Goal: Book appointment/travel/reservation

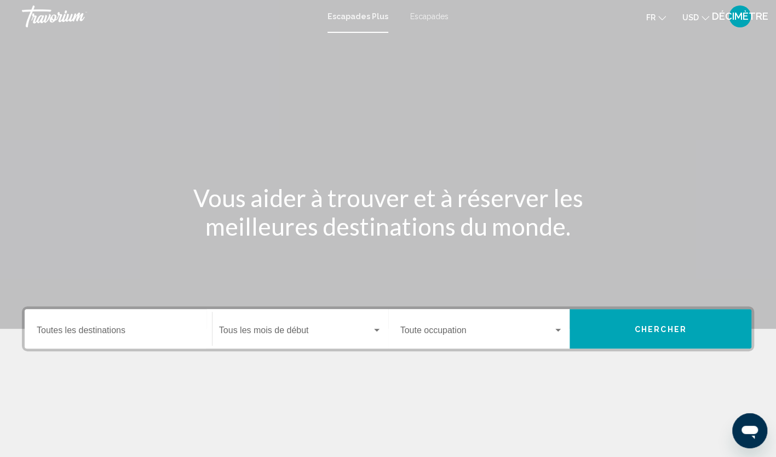
click at [699, 21] on button "USD USD ($) MXN (Mex$) CAD (Can$) GBP (£) EUR (€) AUD (A$) NZD (NZ$) CNY (CN¥)" at bounding box center [695, 17] width 27 height 16
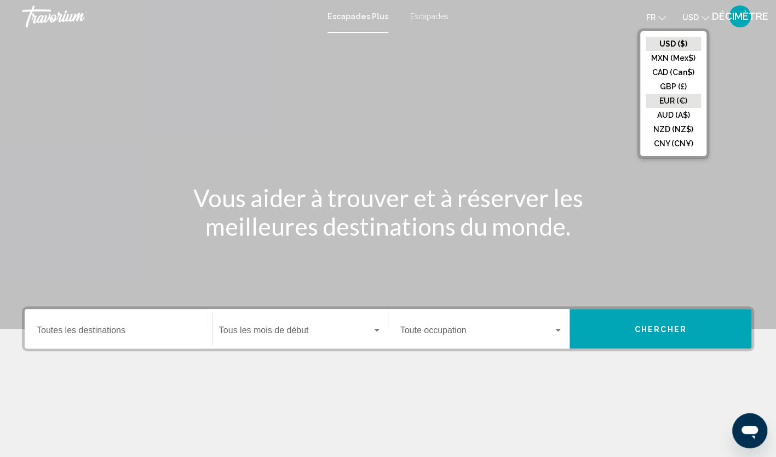
click at [686, 95] on button "EUR (€)" at bounding box center [672, 101] width 55 height 14
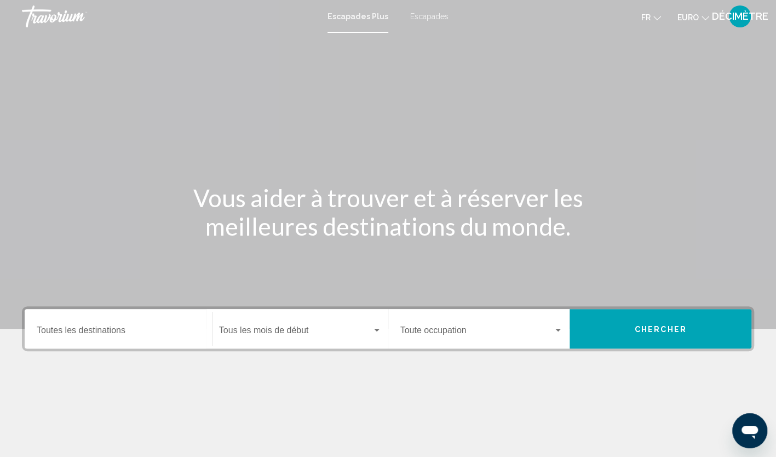
click at [555, 330] on div "Widget de recherche" at bounding box center [558, 330] width 10 height 9
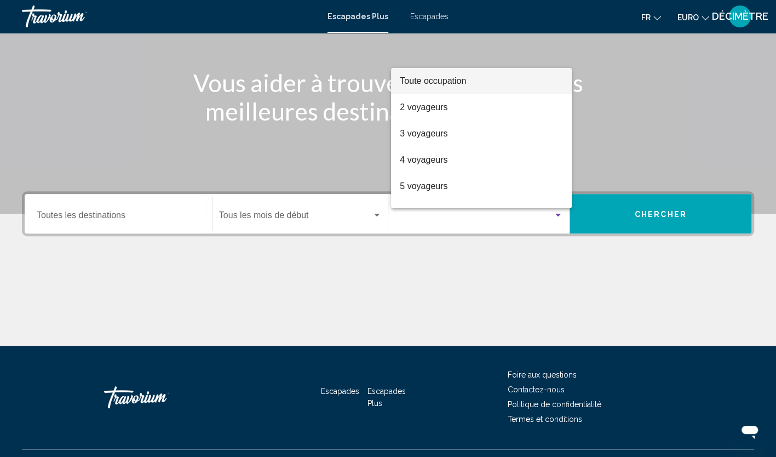
scroll to position [137, 0]
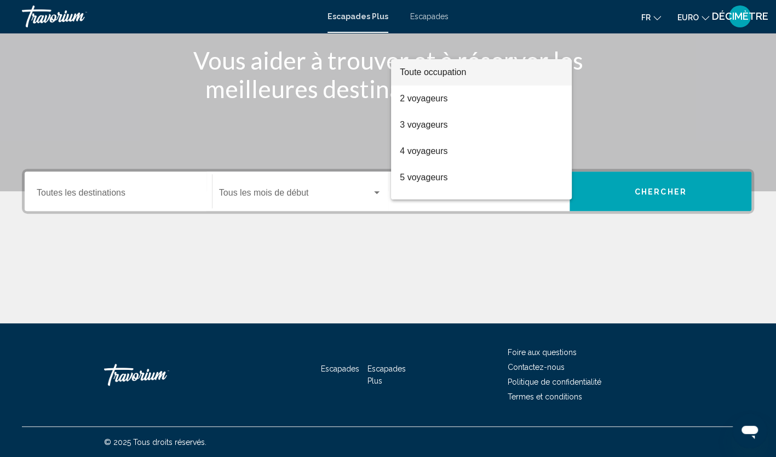
click at [560, 252] on div at bounding box center [388, 228] width 776 height 457
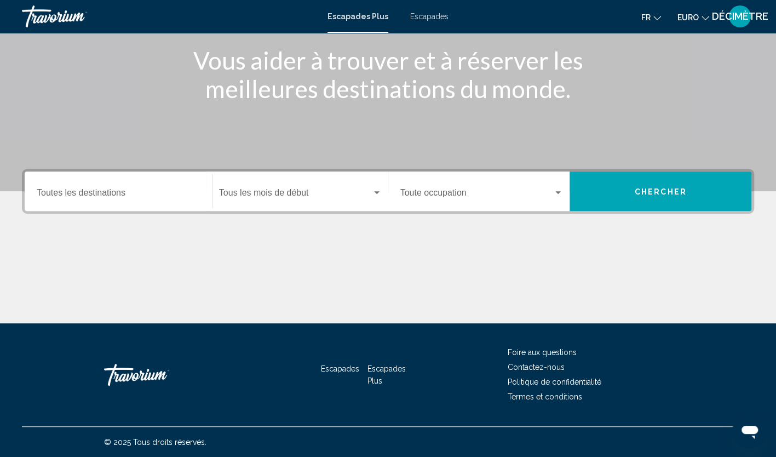
click at [337, 184] on div "Start Month Tous les mois de début" at bounding box center [300, 191] width 163 height 34
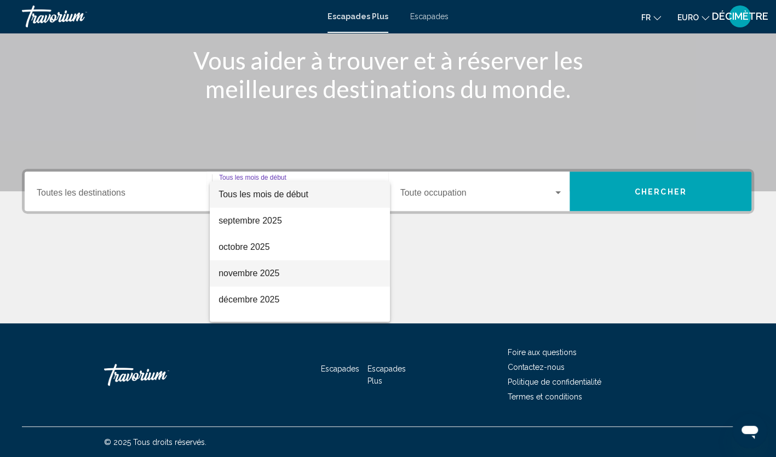
click at [266, 272] on font "novembre 2025" at bounding box center [248, 272] width 61 height 9
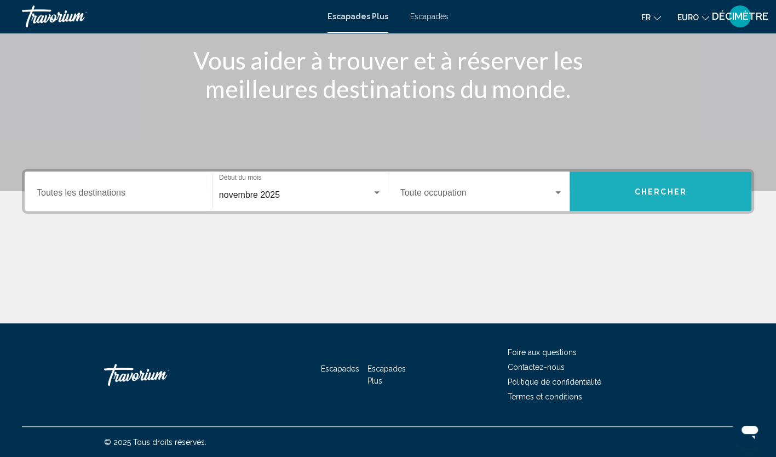
click at [656, 195] on button "Chercher" at bounding box center [660, 190] width 182 height 39
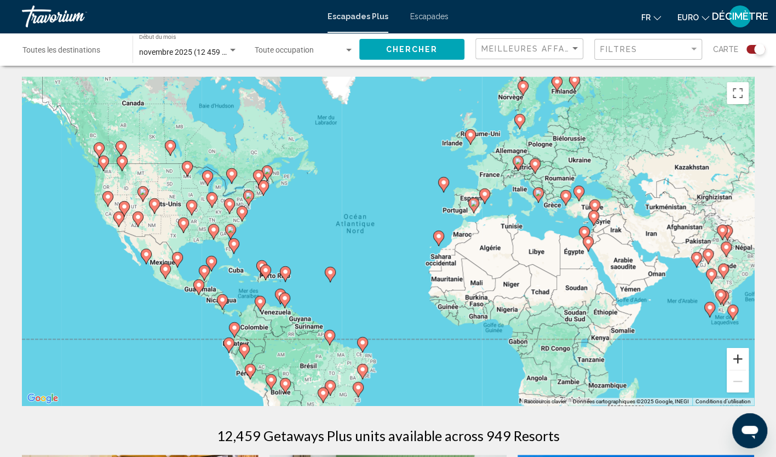
click at [737, 354] on button "Zoom avant" at bounding box center [737, 359] width 22 height 22
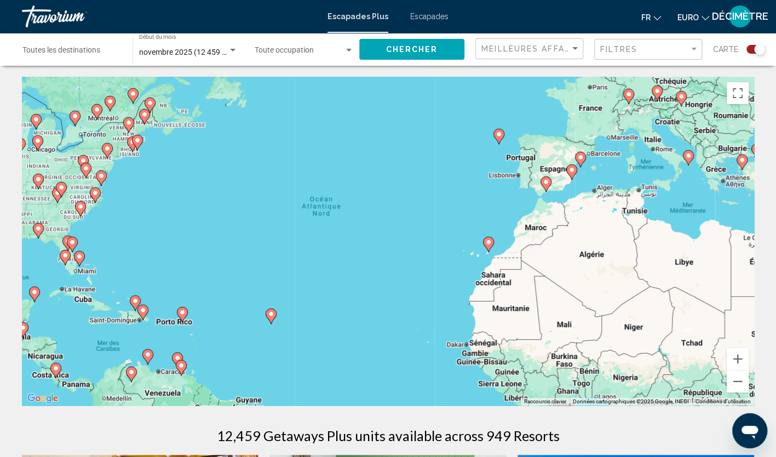
click at [579, 239] on div "Pour activer le glissement avec le clavier, appuyez sur Alt+Entrée. Une fois ce…" at bounding box center [388, 241] width 732 height 328
click at [736, 382] on button "Zoom arrière" at bounding box center [737, 381] width 22 height 22
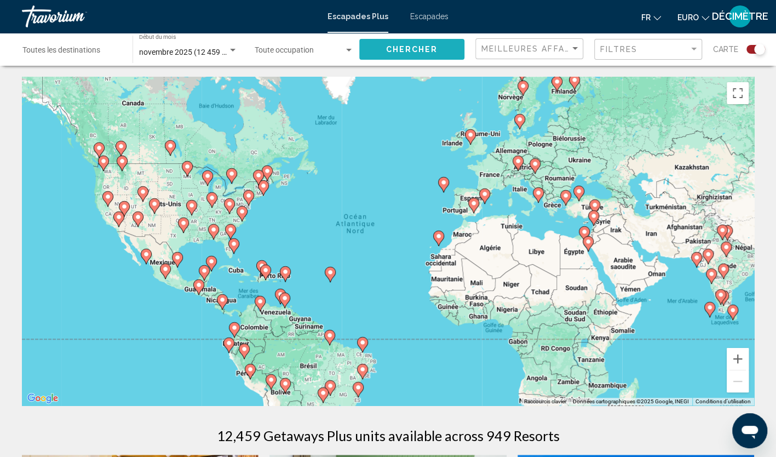
click at [404, 45] on span "Chercher" at bounding box center [412, 49] width 52 height 9
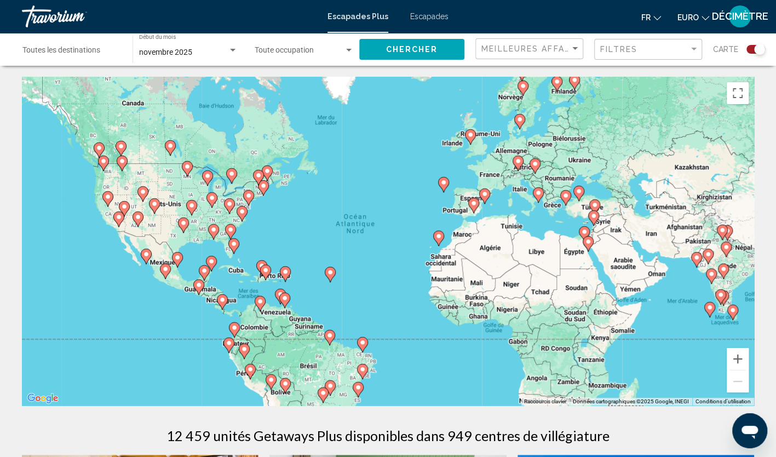
click at [422, 12] on span "Escapades" at bounding box center [429, 16] width 38 height 9
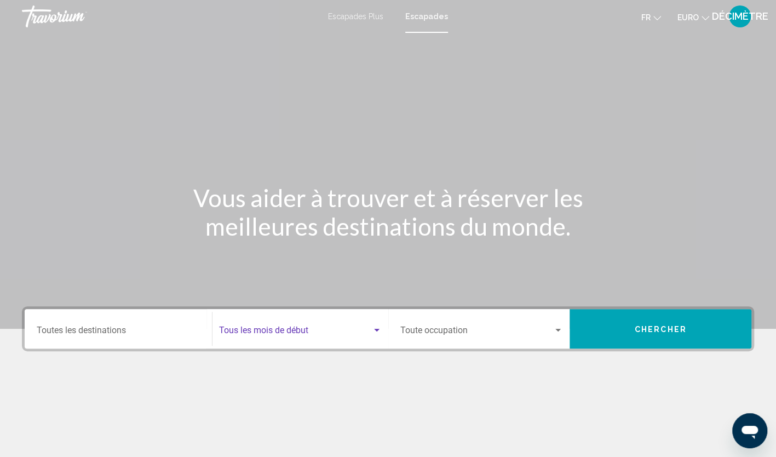
click at [365, 335] on span "Widget de recherche" at bounding box center [295, 332] width 153 height 10
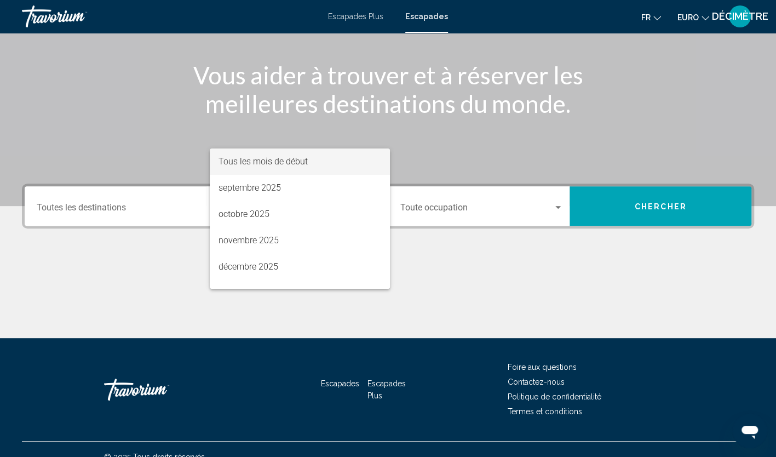
scroll to position [137, 0]
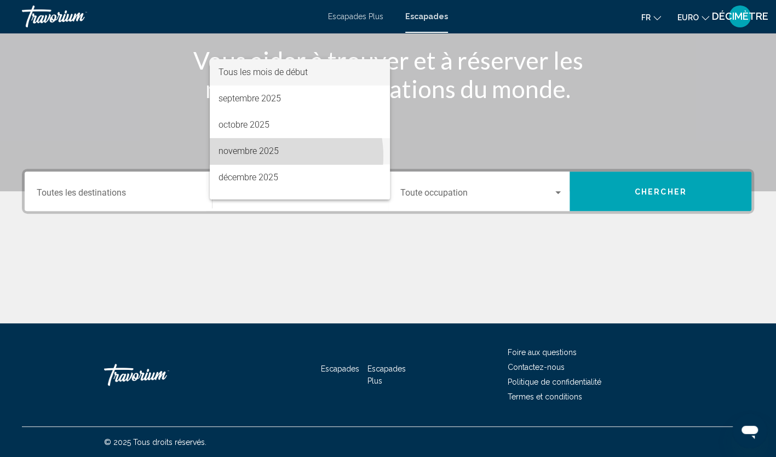
click at [272, 156] on span "novembre 2025" at bounding box center [299, 151] width 163 height 26
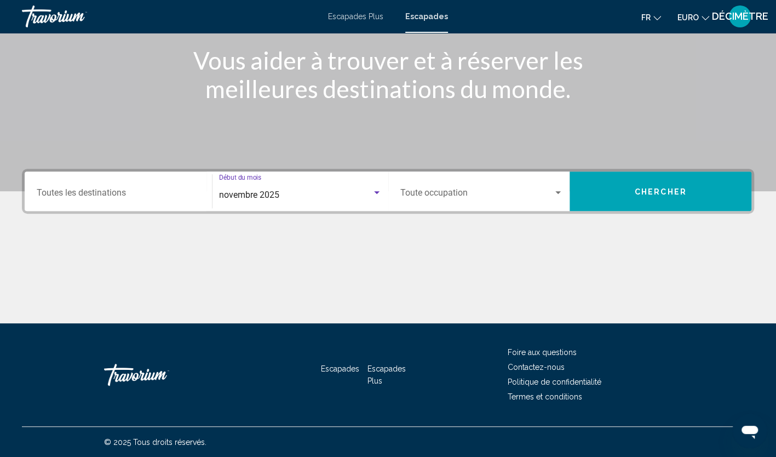
click at [657, 195] on button "Chercher" at bounding box center [660, 190] width 182 height 39
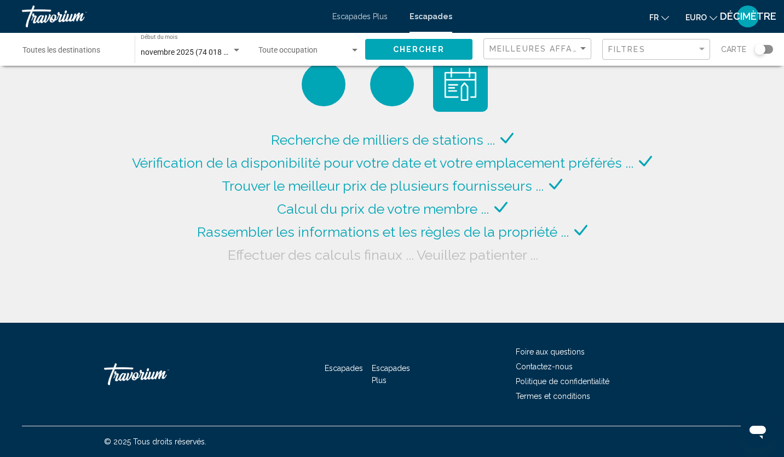
click at [707, 23] on button "EURO USD ($) MXN (Mex$) CAD (Can$) GBP (£) EUR (€) AUD (A$) NZD (NZ$) CNY (CN¥)" at bounding box center [701, 17] width 32 height 16
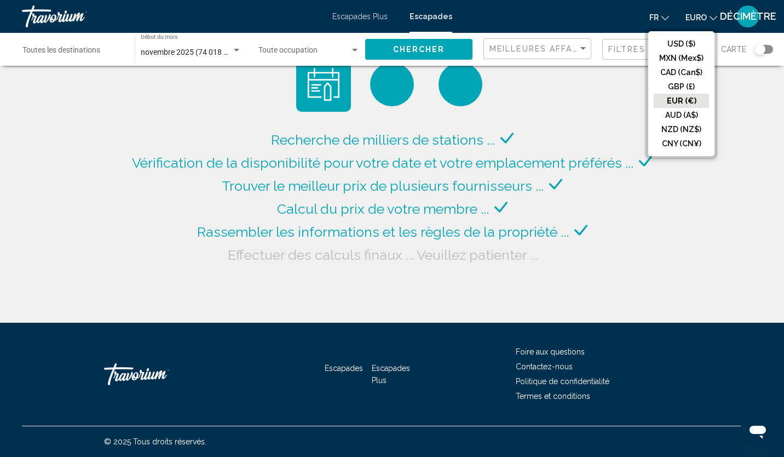
click at [707, 23] on button "EURO USD ($) MXN (Mex$) CAD (Can$) GBP (£) EUR (€) AUD (A$) NZD (NZ$) CNY (CN¥)" at bounding box center [701, 17] width 32 height 16
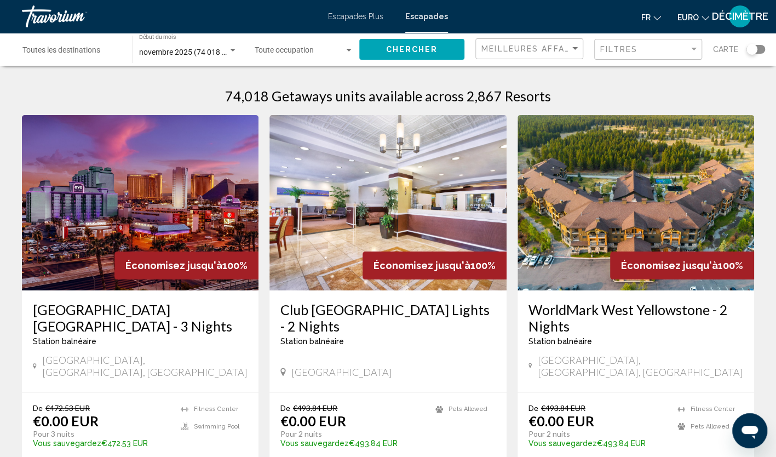
click at [748, 56] on div "Carte" at bounding box center [739, 49] width 52 height 22
click at [752, 45] on div "Widget de recherche" at bounding box center [751, 49] width 11 height 11
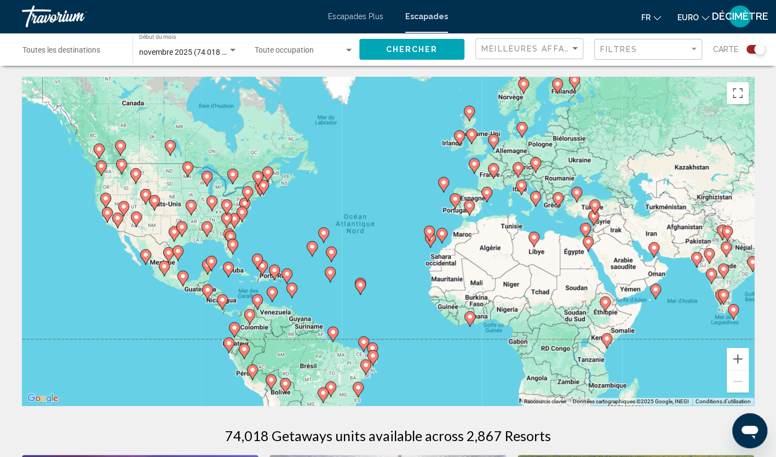
click at [614, 164] on div "Pour activer le glissement avec le clavier, appuyez sur Alt+Entrée. Une fois ce…" at bounding box center [388, 241] width 732 height 328
click at [740, 365] on button "Zoom avant" at bounding box center [737, 359] width 22 height 22
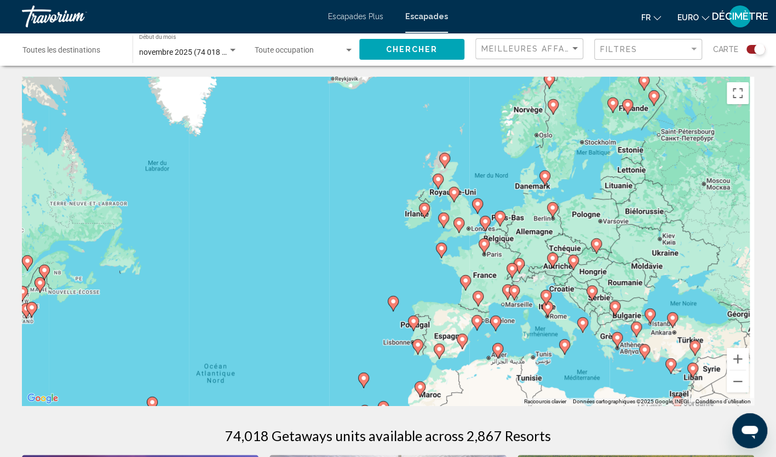
drag, startPoint x: 603, startPoint y: 211, endPoint x: 497, endPoint y: 380, distance: 199.3
click at [497, 380] on div "Pour activer le glissement avec le clavier, appuyez sur Alt+Entrée. Une fois ce…" at bounding box center [388, 241] width 732 height 328
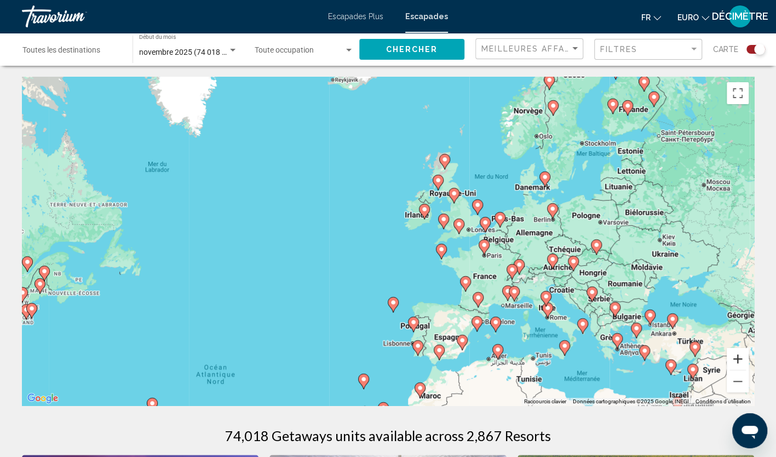
click at [740, 358] on button "Zoom avant" at bounding box center [737, 359] width 22 height 22
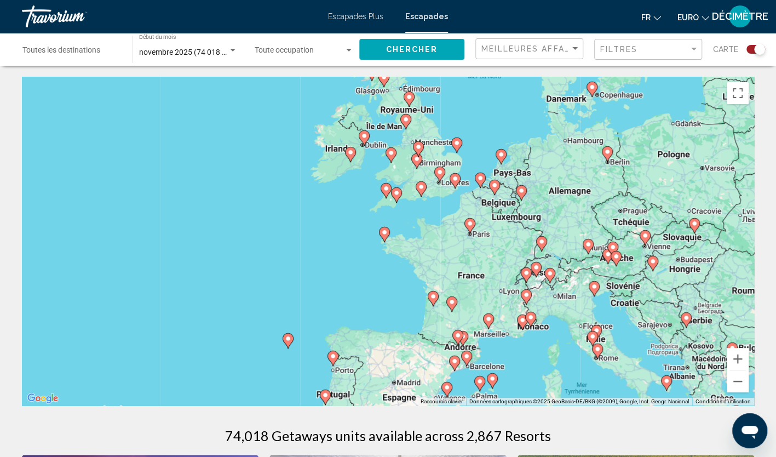
drag, startPoint x: 671, startPoint y: 242, endPoint x: 560, endPoint y: 207, distance: 117.1
click at [560, 207] on div "Pour activer le glissement avec le clavier, appuyez sur Alt+Entrée. Une fois ce…" at bounding box center [388, 241] width 732 height 328
click at [226, 49] on span "novembre 2025 (74 018 unités disponibles)" at bounding box center [212, 52] width 146 height 9
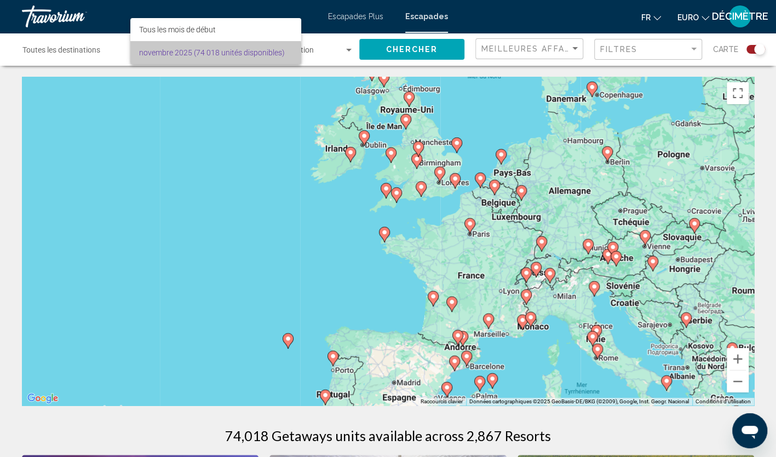
click at [215, 57] on span "novembre 2025 (74 018 unités disponibles)" at bounding box center [215, 52] width 153 height 23
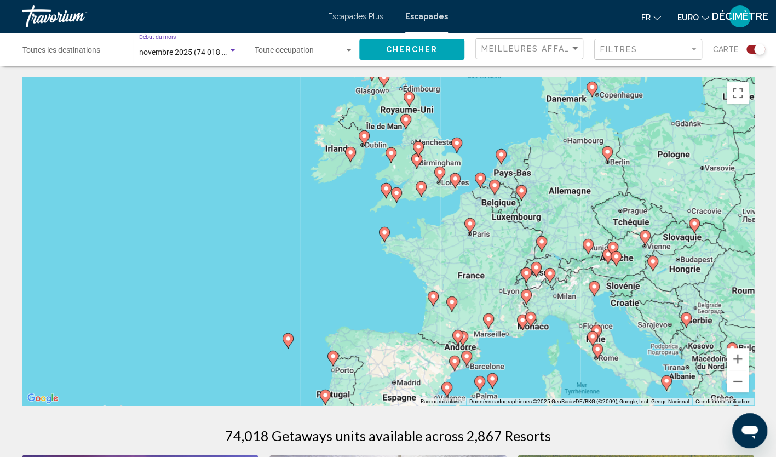
click at [737, 392] on div "Pour activer le glissement avec le clavier, appuyez sur Alt+Entrée. Une fois ce…" at bounding box center [388, 241] width 732 height 328
click at [742, 384] on button "Zoom arrière" at bounding box center [737, 381] width 22 height 22
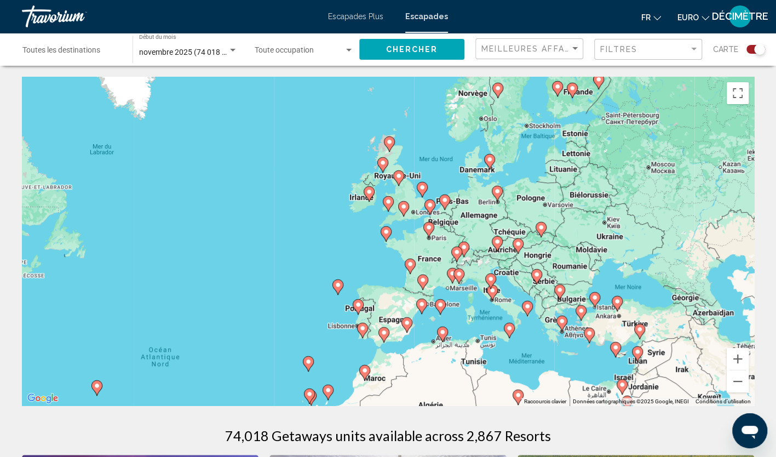
click at [758, 55] on div "Carte" at bounding box center [739, 49] width 52 height 22
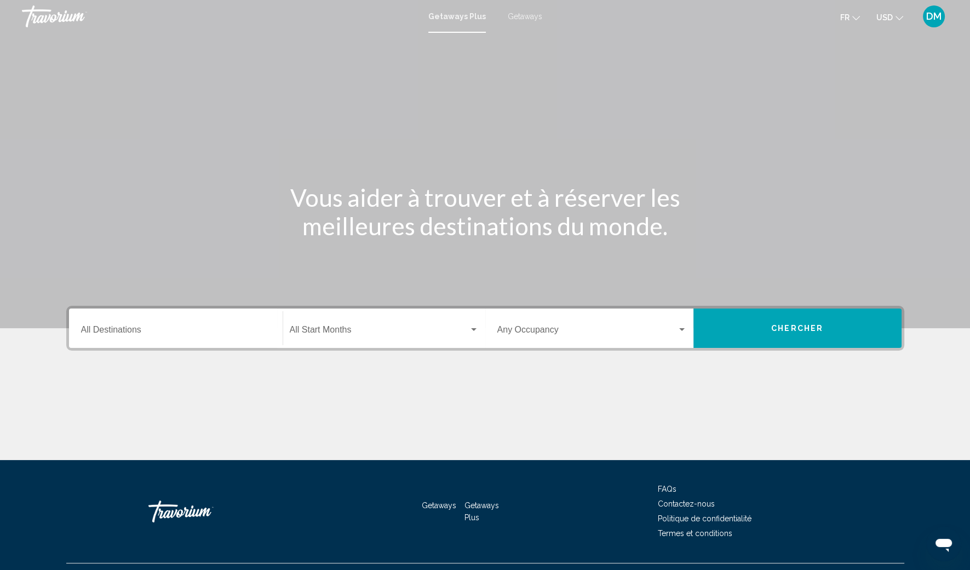
click at [370, 334] on span "Search widget" at bounding box center [379, 332] width 179 height 10
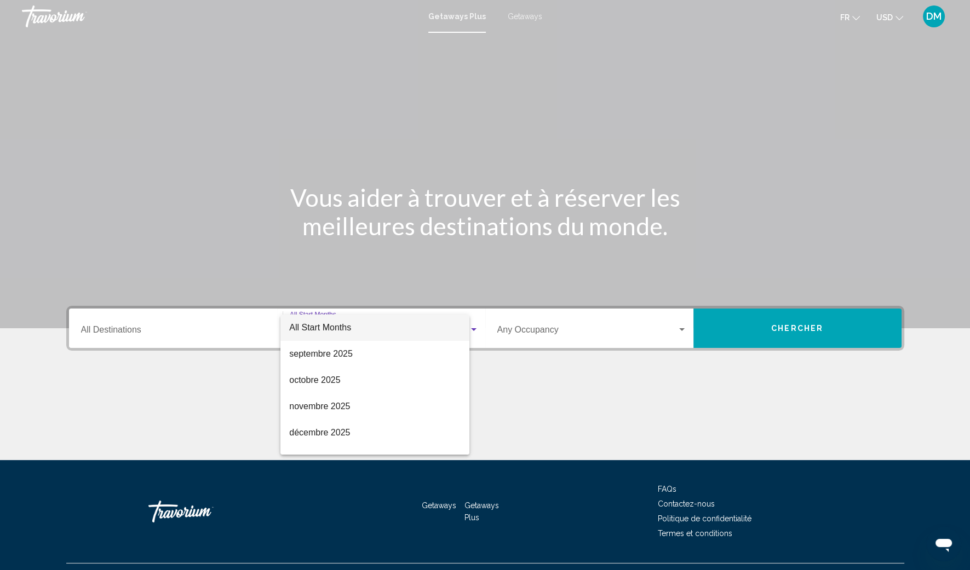
scroll to position [24, 0]
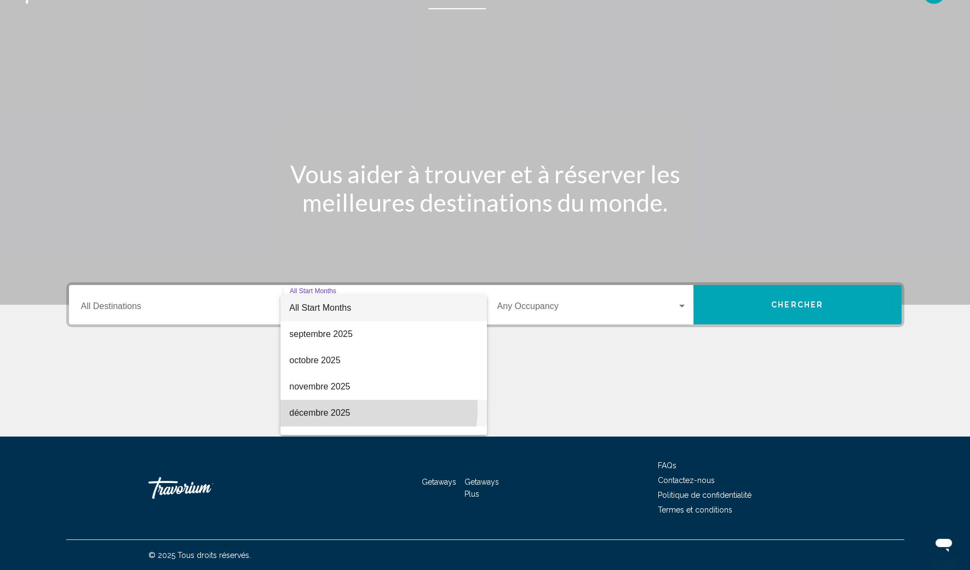
click at [347, 409] on span "décembre 2025" at bounding box center [383, 413] width 189 height 26
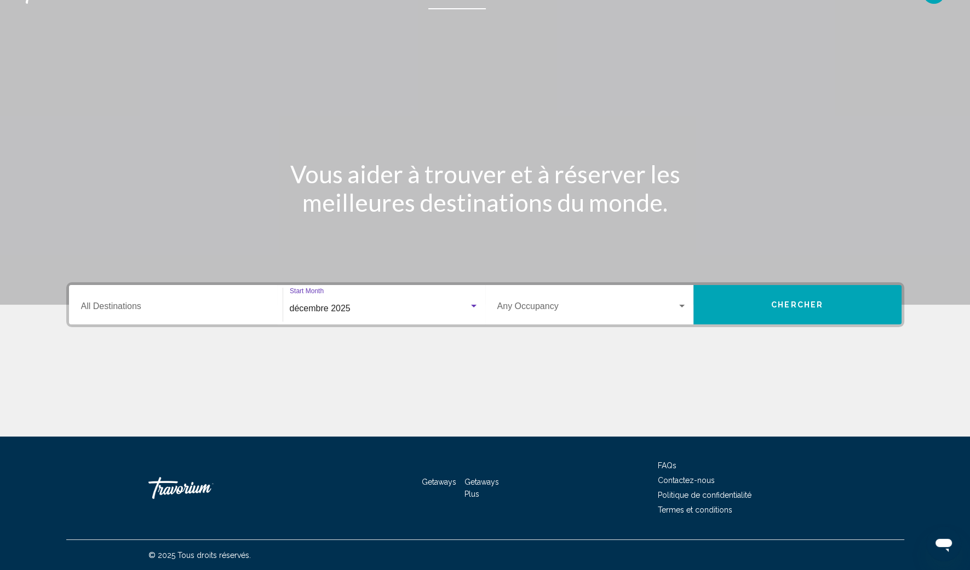
click at [824, 315] on button "Chercher" at bounding box center [797, 304] width 208 height 39
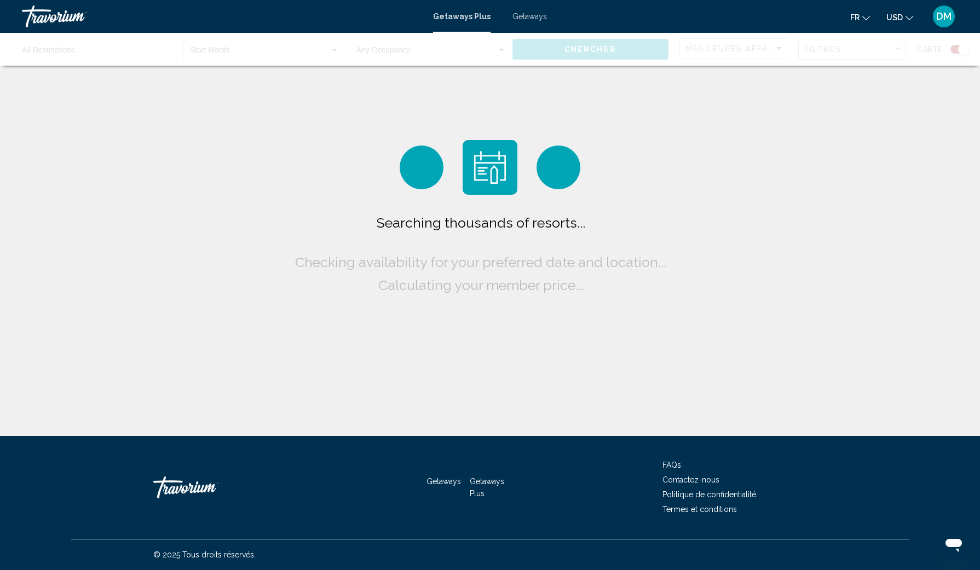
click at [528, 14] on span "Getaways" at bounding box center [529, 16] width 34 height 9
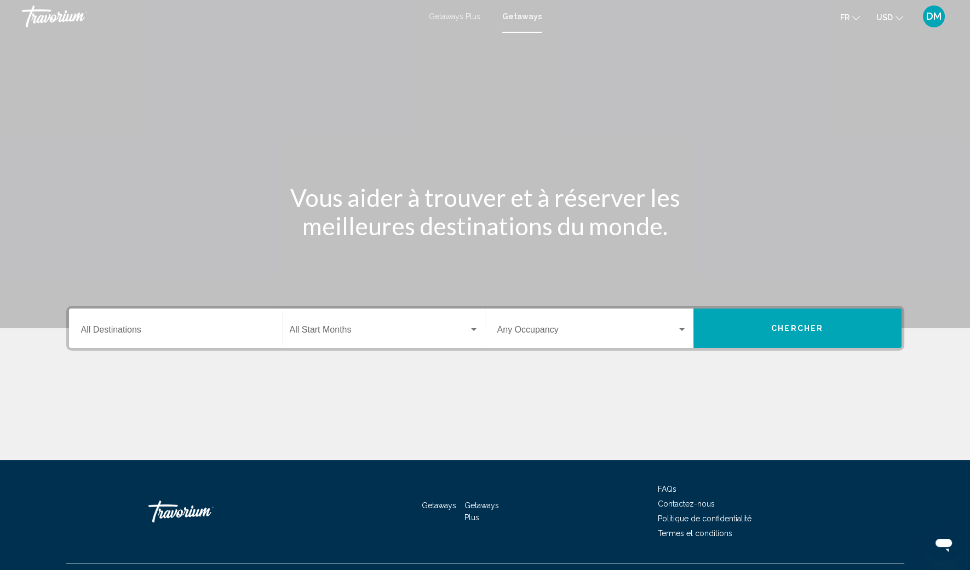
click at [401, 342] on div "Start Month All Start Months" at bounding box center [384, 329] width 189 height 34
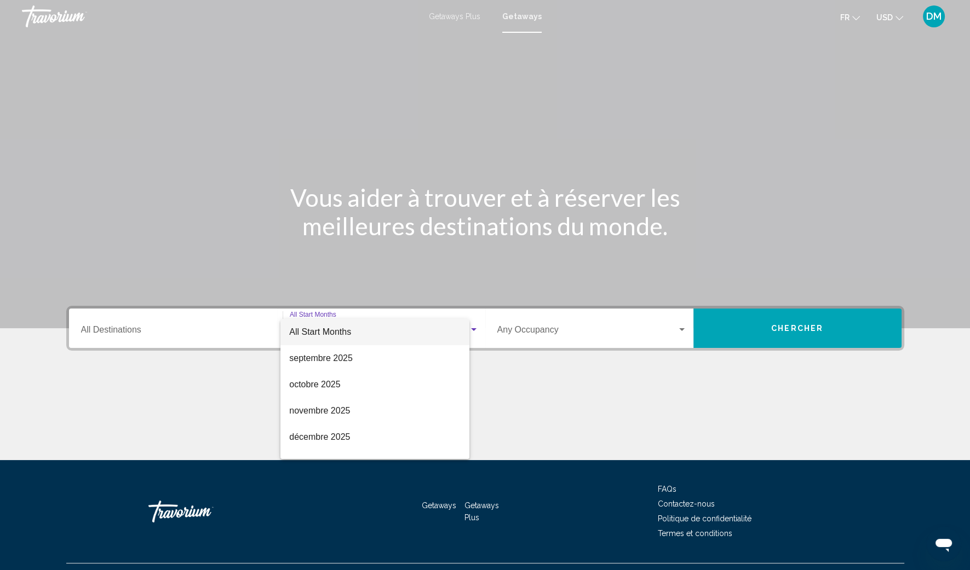
scroll to position [24, 0]
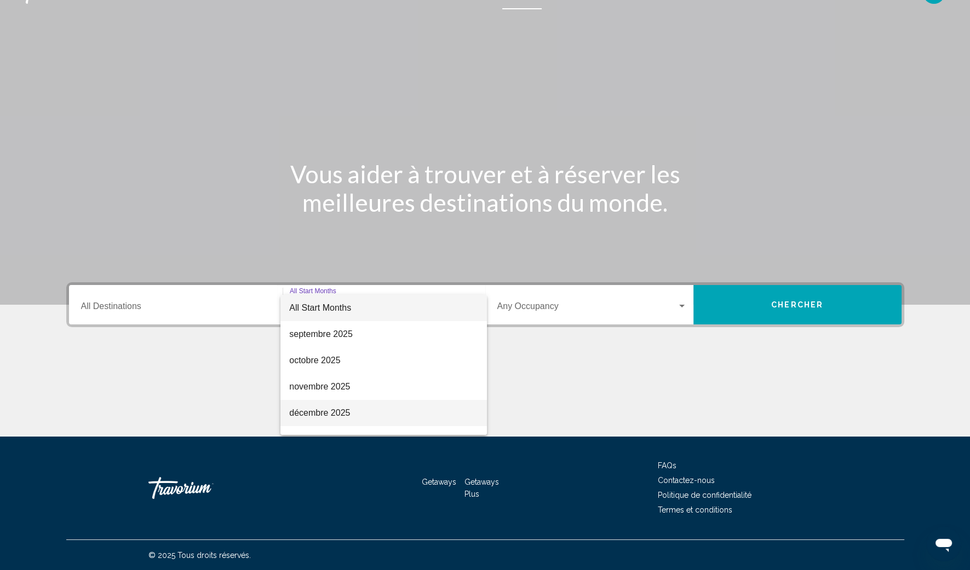
click at [349, 408] on span "décembre 2025" at bounding box center [383, 413] width 189 height 26
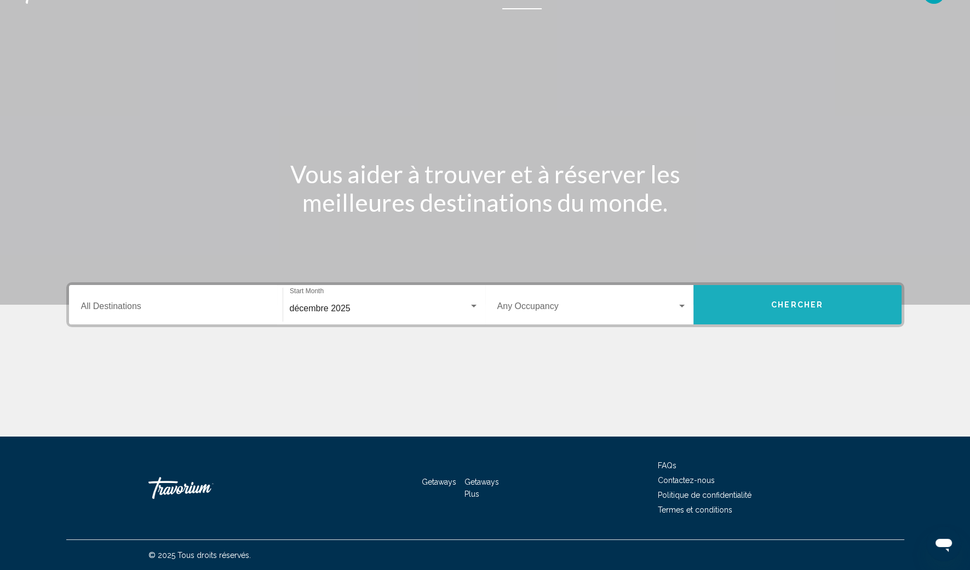
click at [820, 296] on button "Chercher" at bounding box center [797, 304] width 208 height 39
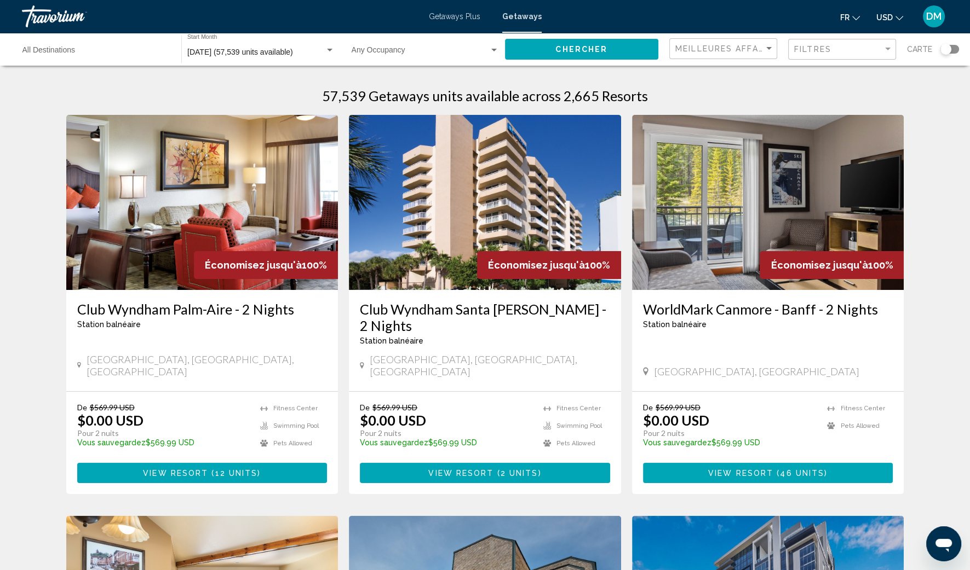
click at [943, 50] on div "Search widget" at bounding box center [945, 49] width 11 height 11
